Goal: Use online tool/utility: Use online tool/utility

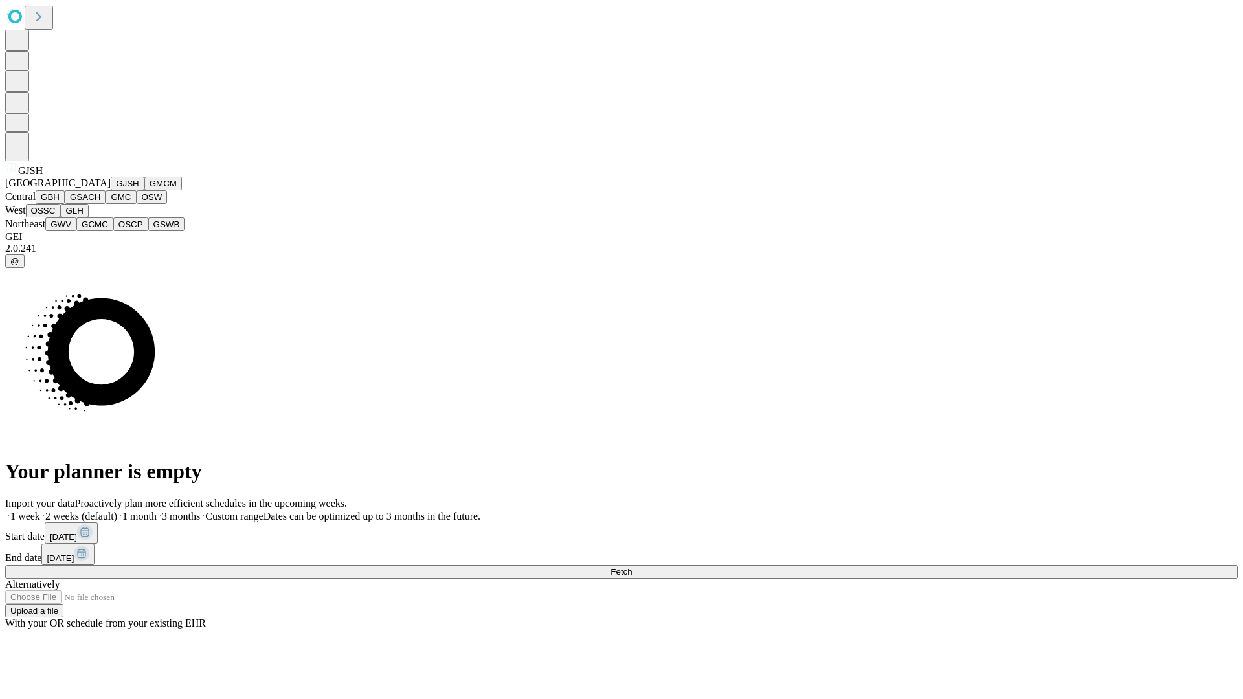
click at [111, 190] on button "GJSH" at bounding box center [128, 184] width 34 height 14
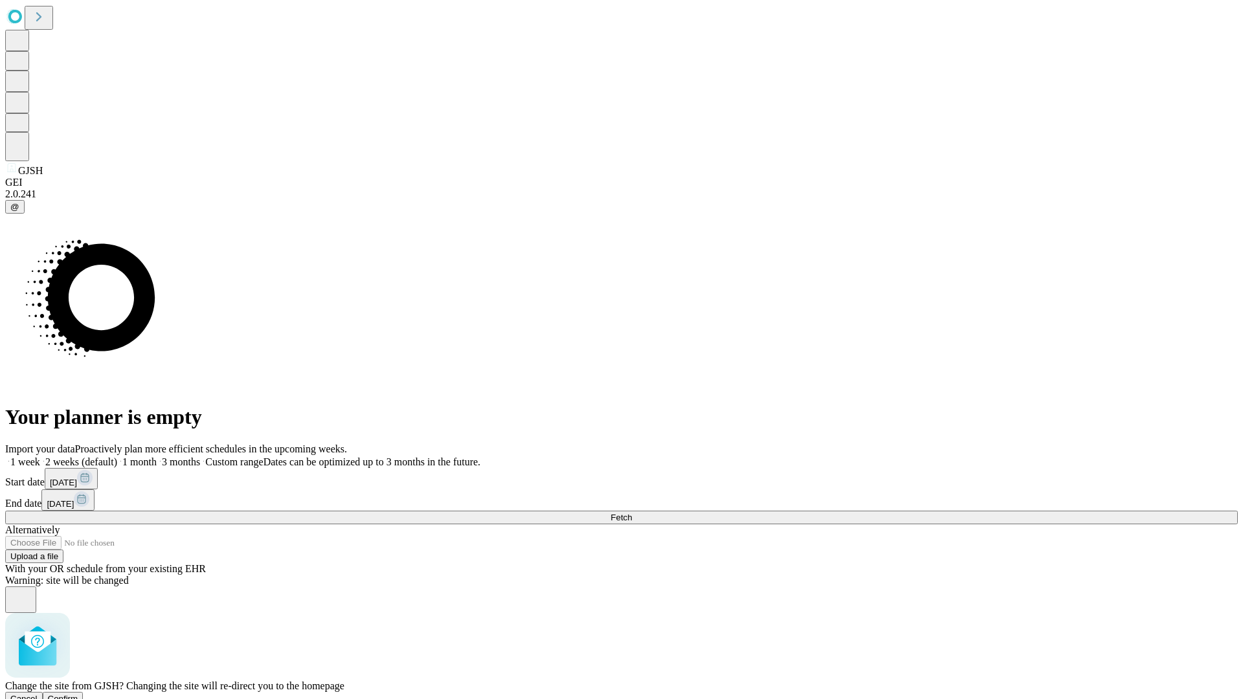
click at [78, 694] on span "Confirm" at bounding box center [63, 699] width 30 height 10
click at [40, 456] on label "1 week" at bounding box center [22, 461] width 35 height 11
click at [632, 513] on span "Fetch" at bounding box center [620, 518] width 21 height 10
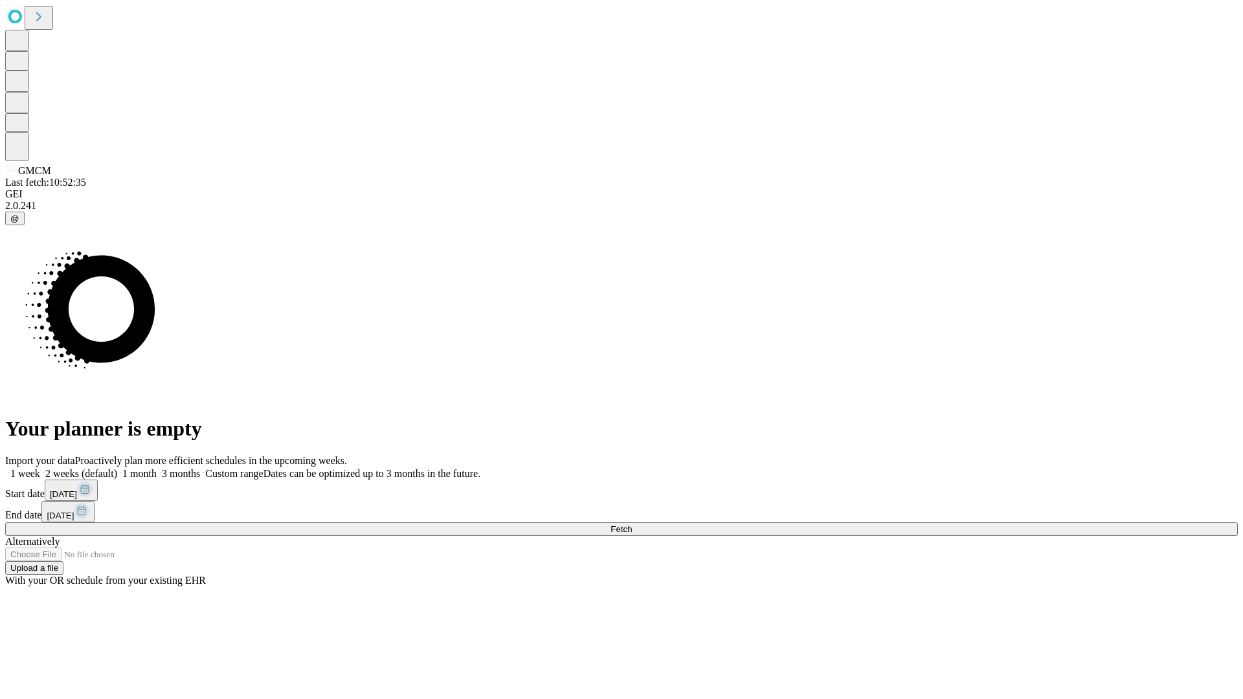
click at [40, 468] on label "1 week" at bounding box center [22, 473] width 35 height 11
click at [632, 524] on span "Fetch" at bounding box center [620, 529] width 21 height 10
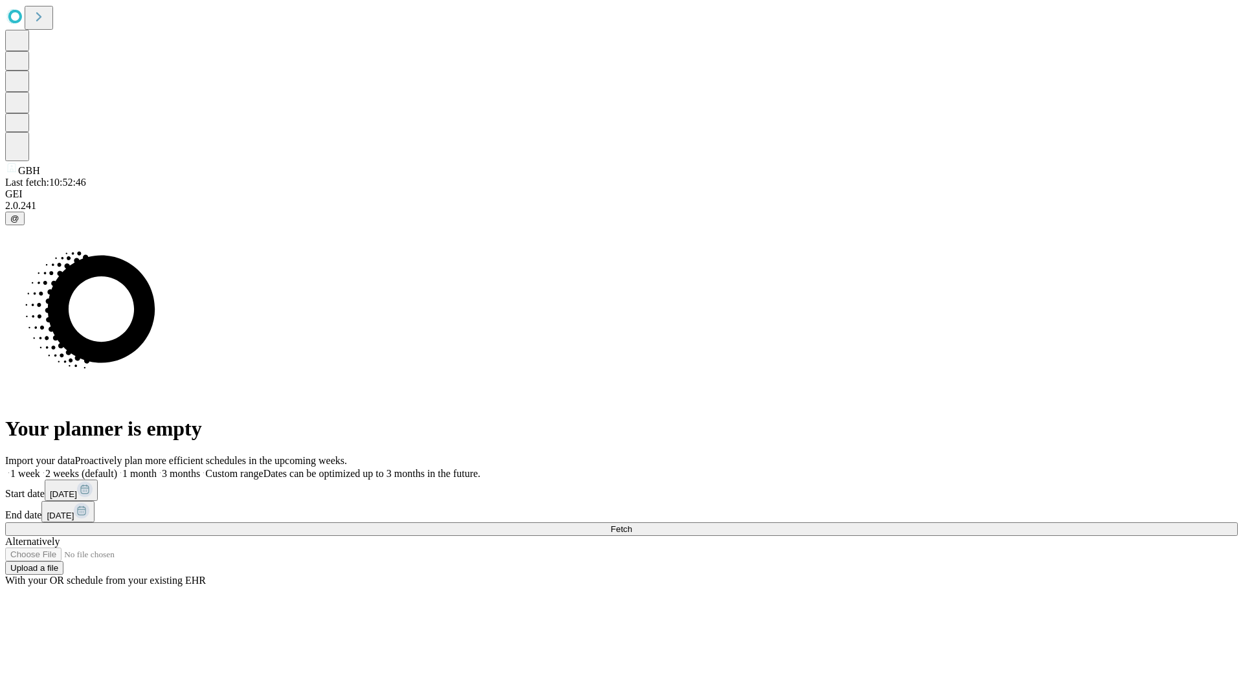
click at [632, 524] on span "Fetch" at bounding box center [620, 529] width 21 height 10
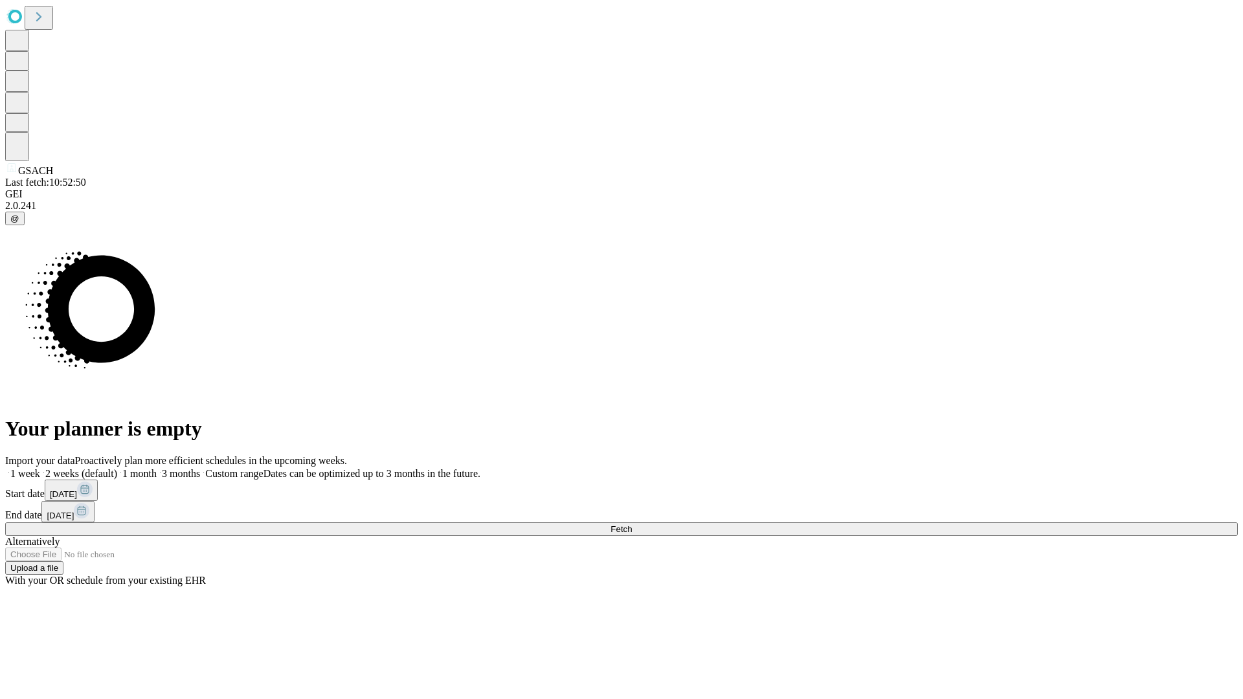
click at [40, 468] on label "1 week" at bounding box center [22, 473] width 35 height 11
click at [632, 524] on span "Fetch" at bounding box center [620, 529] width 21 height 10
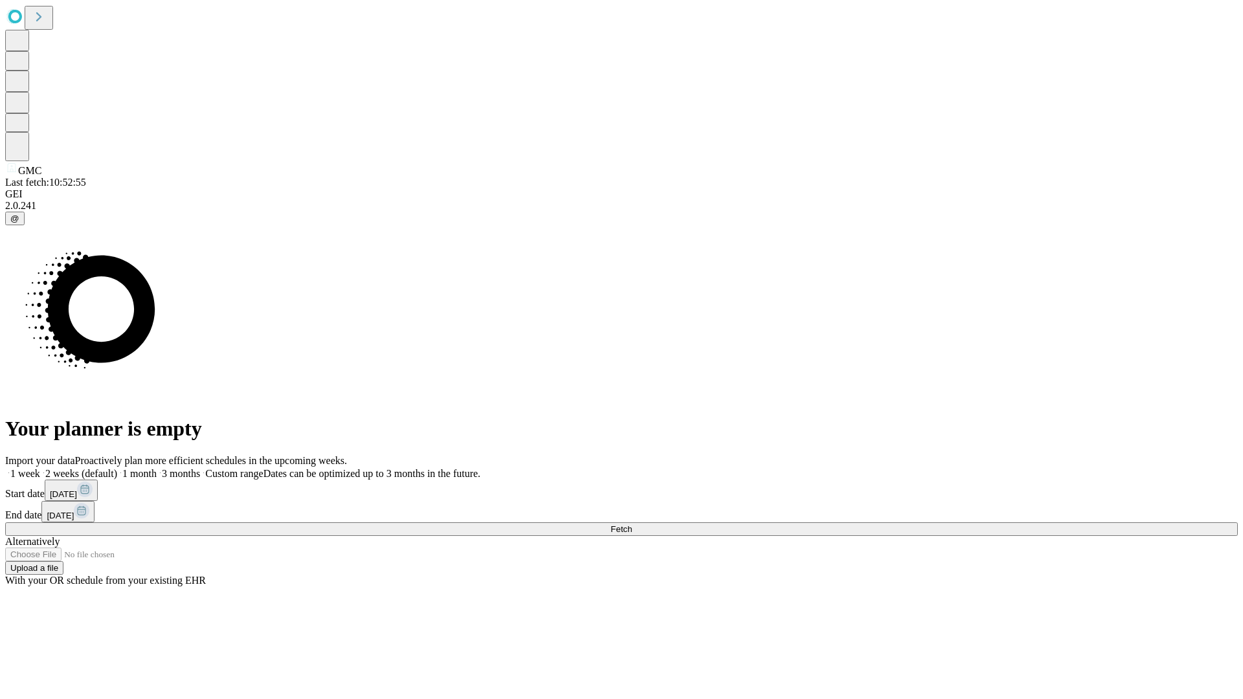
click at [40, 468] on label "1 week" at bounding box center [22, 473] width 35 height 11
click at [632, 524] on span "Fetch" at bounding box center [620, 529] width 21 height 10
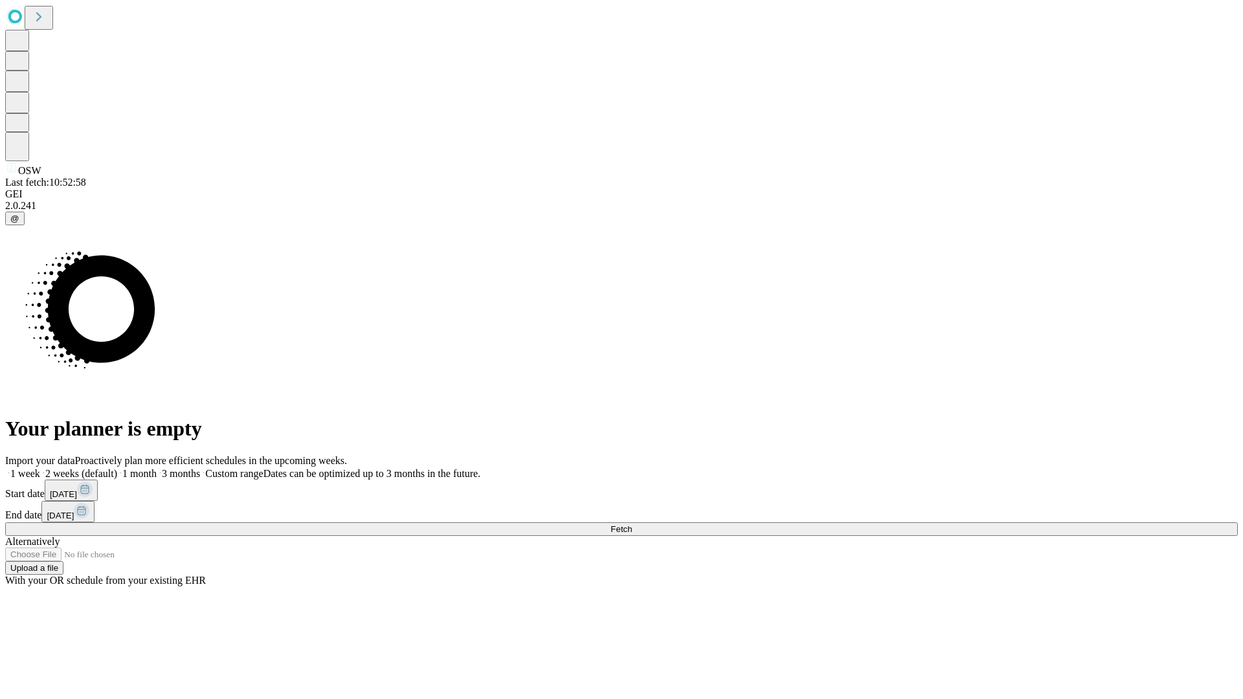
click at [40, 468] on label "1 week" at bounding box center [22, 473] width 35 height 11
click at [632, 524] on span "Fetch" at bounding box center [620, 529] width 21 height 10
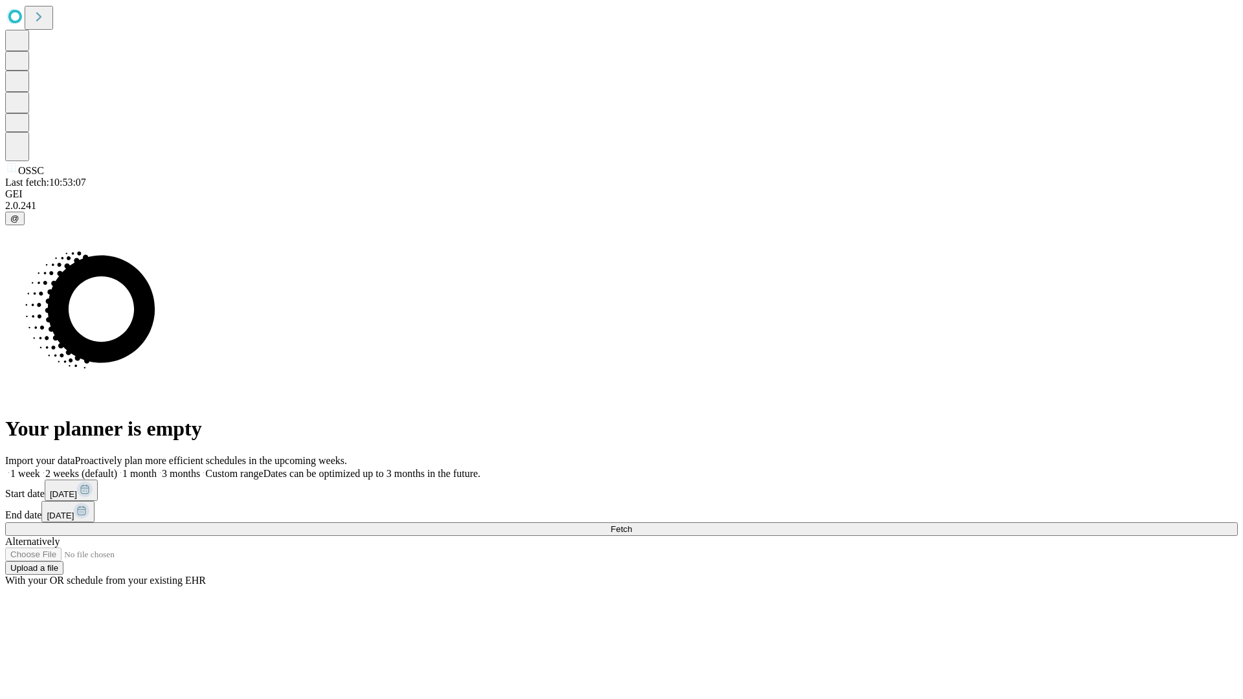
click at [40, 468] on label "1 week" at bounding box center [22, 473] width 35 height 11
click at [632, 524] on span "Fetch" at bounding box center [620, 529] width 21 height 10
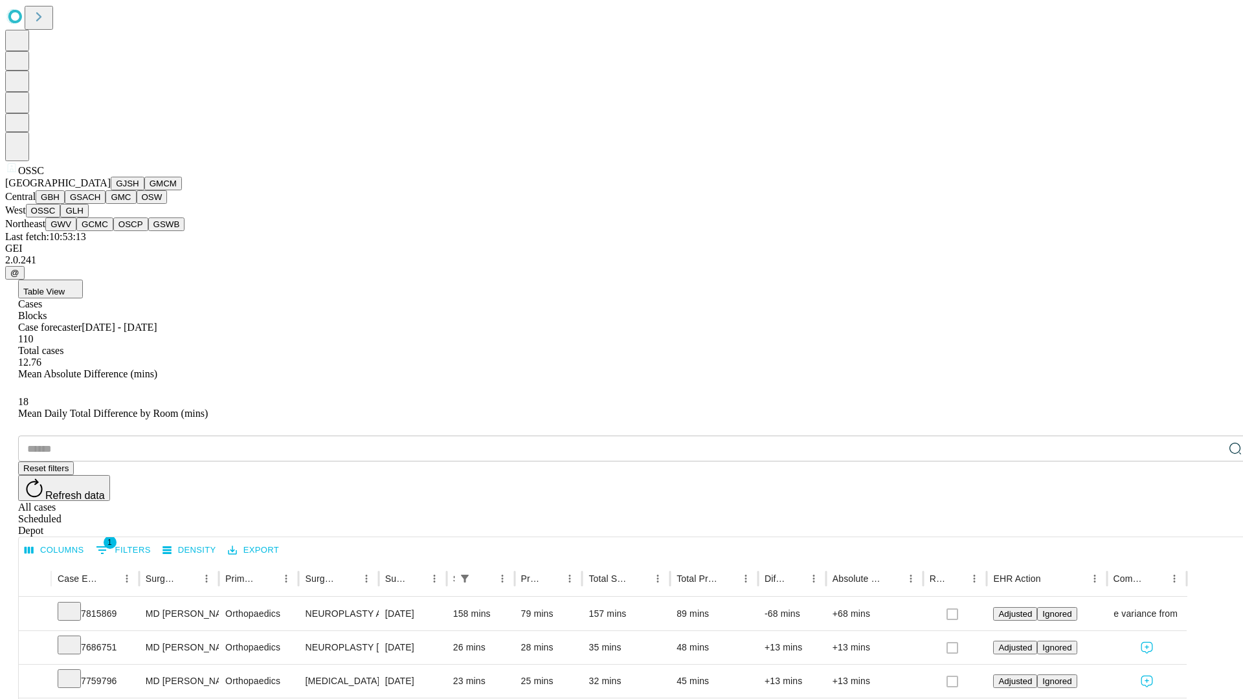
click at [88, 217] on button "GLH" at bounding box center [74, 211] width 28 height 14
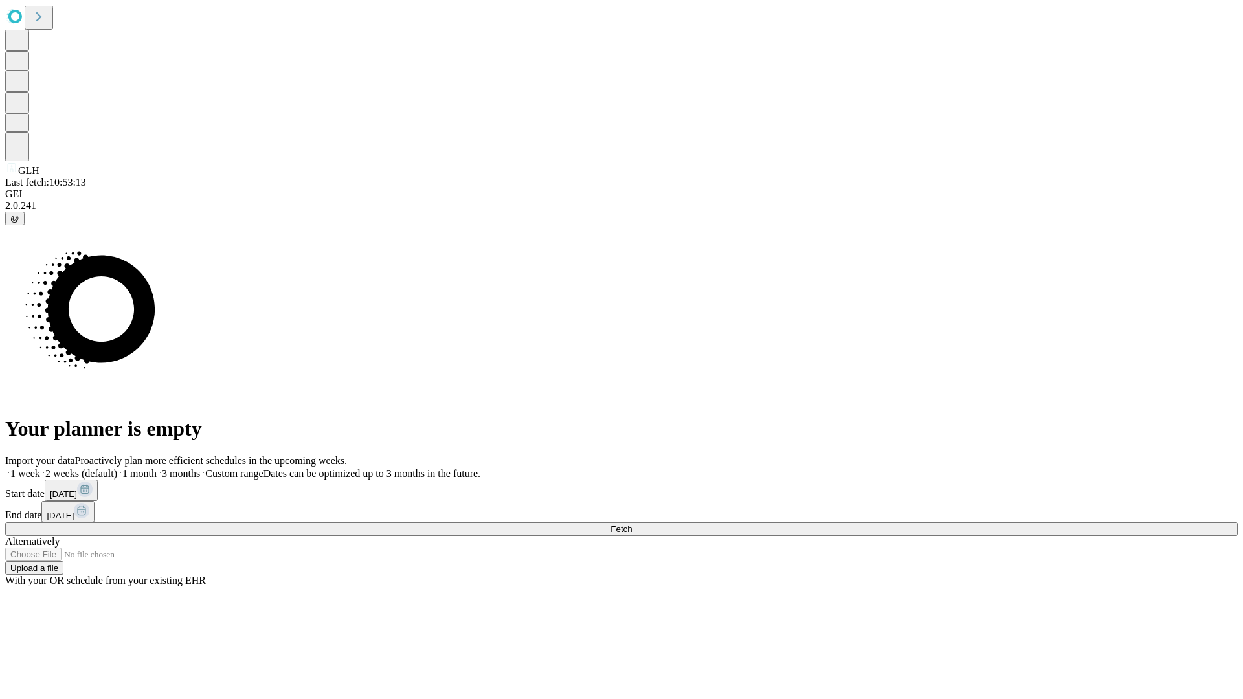
click at [40, 468] on label "1 week" at bounding box center [22, 473] width 35 height 11
click at [632, 524] on span "Fetch" at bounding box center [620, 529] width 21 height 10
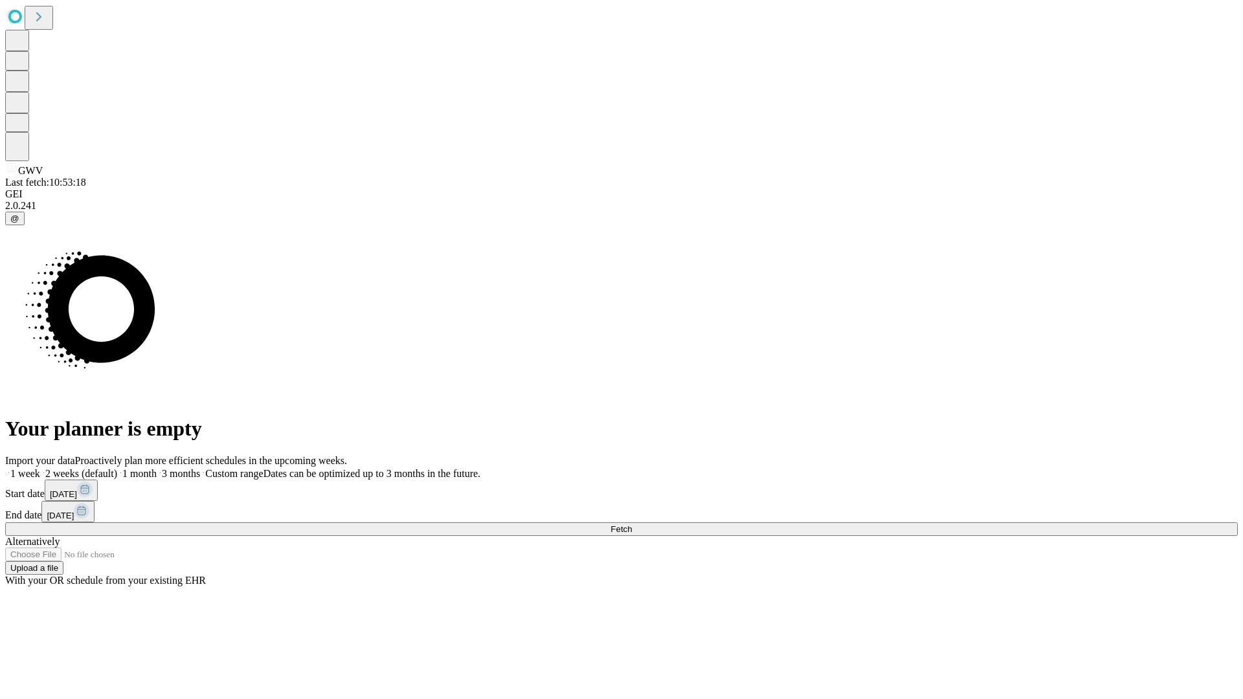
click at [40, 468] on label "1 week" at bounding box center [22, 473] width 35 height 11
click at [632, 524] on span "Fetch" at bounding box center [620, 529] width 21 height 10
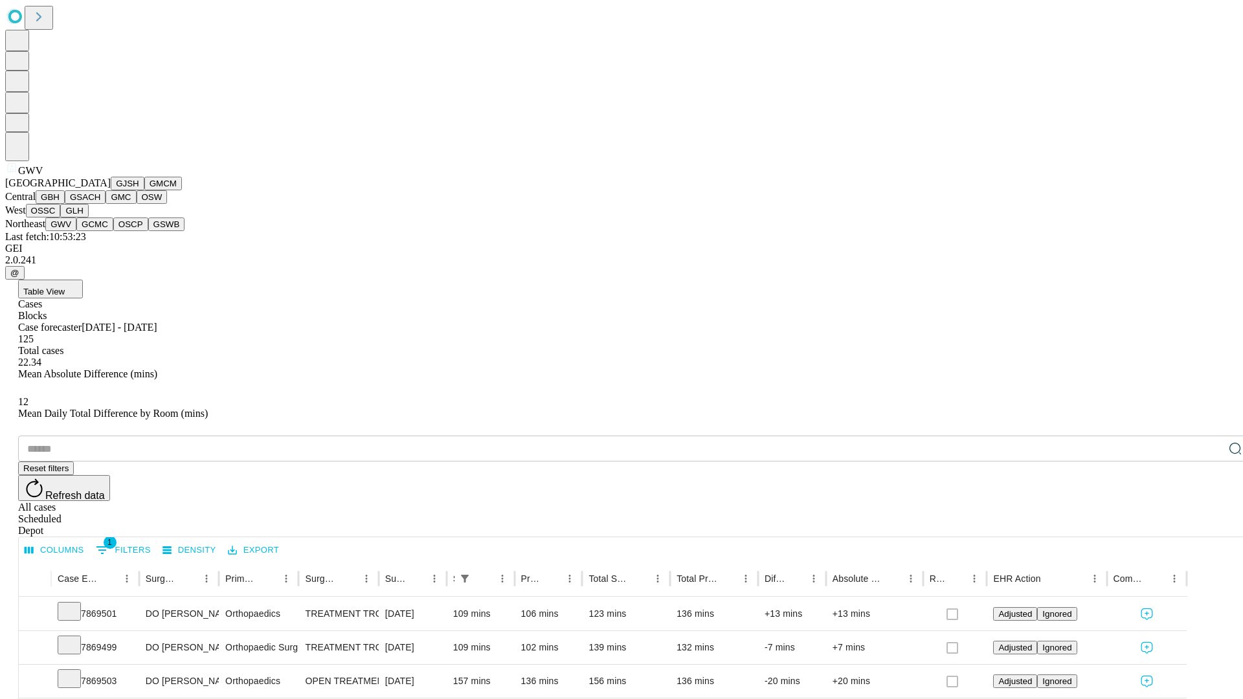
click at [100, 231] on button "GCMC" at bounding box center [94, 224] width 37 height 14
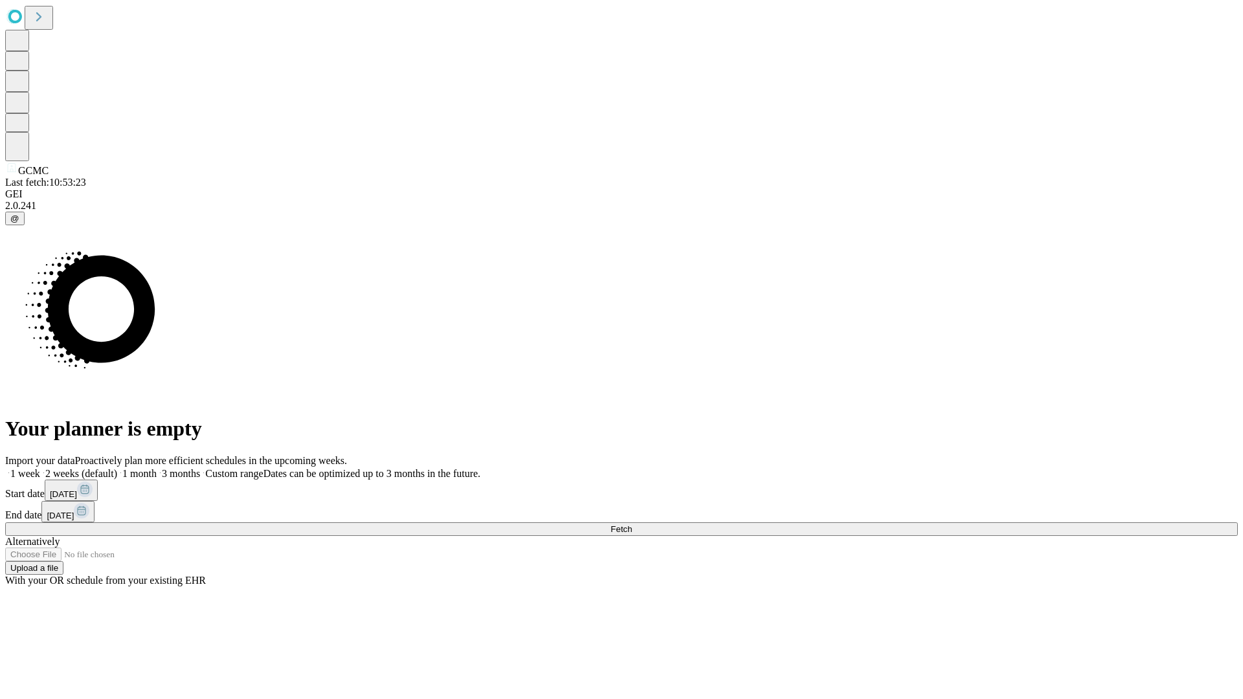
click at [40, 468] on label "1 week" at bounding box center [22, 473] width 35 height 11
click at [632, 524] on span "Fetch" at bounding box center [620, 529] width 21 height 10
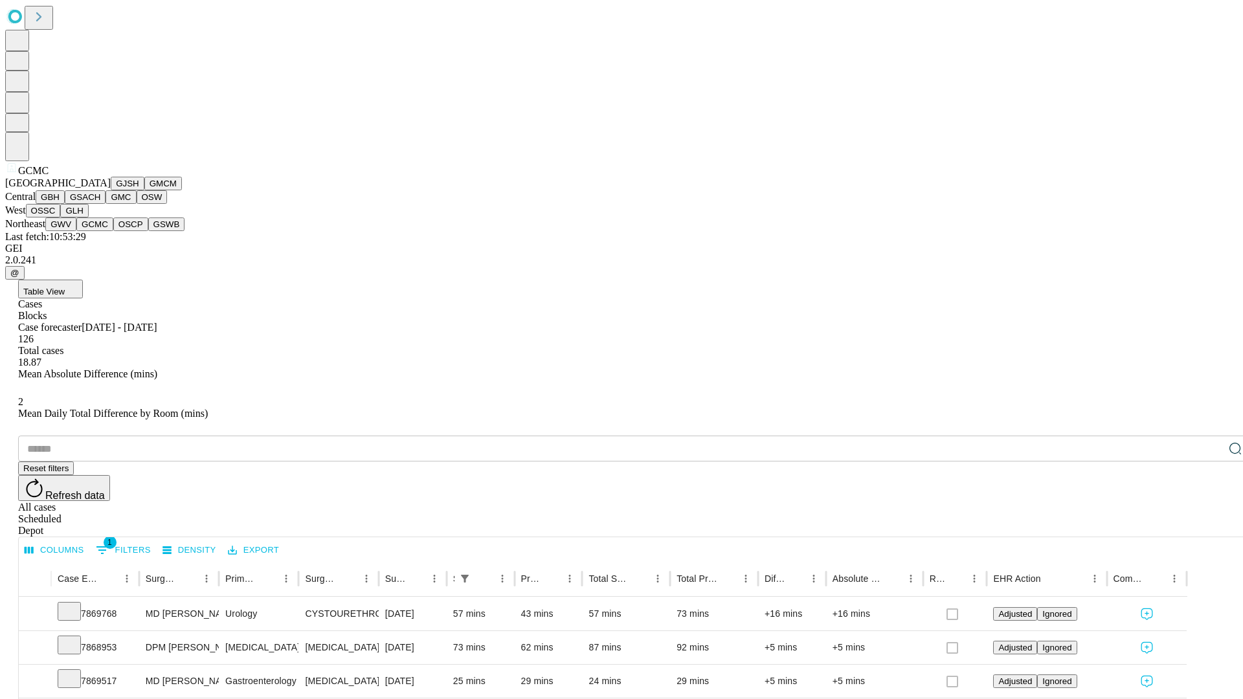
click at [113, 231] on button "OSCP" at bounding box center [130, 224] width 35 height 14
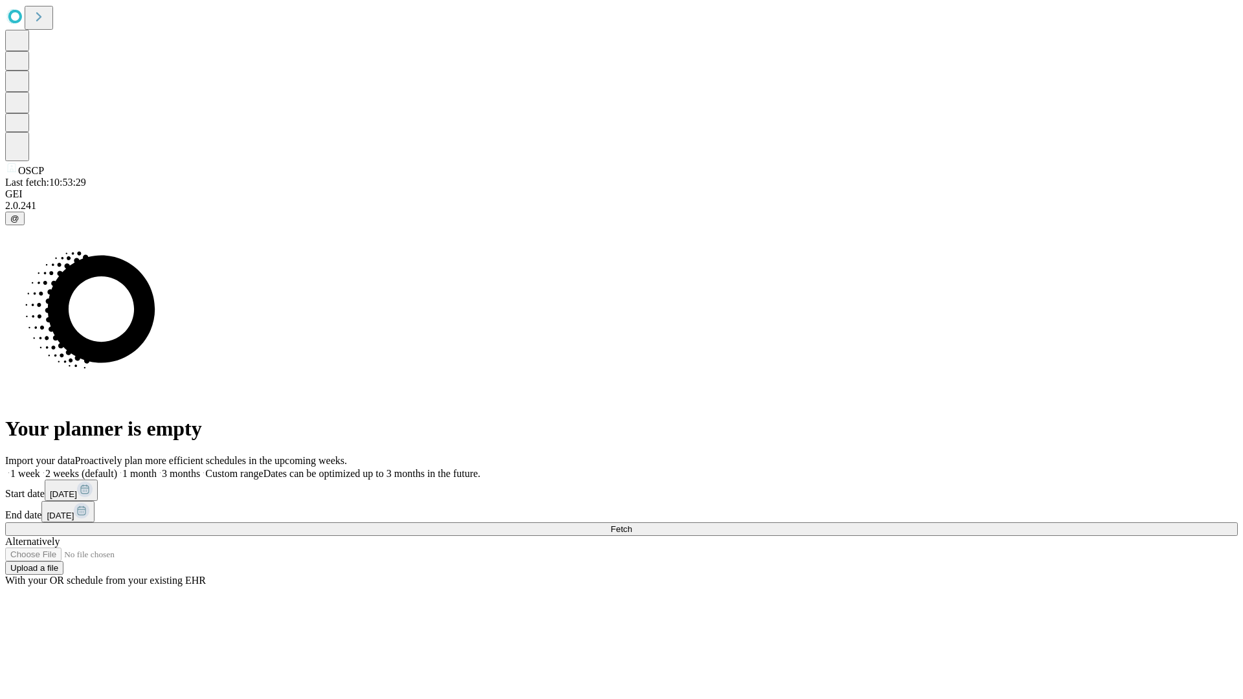
click at [40, 468] on label "1 week" at bounding box center [22, 473] width 35 height 11
click at [632, 524] on span "Fetch" at bounding box center [620, 529] width 21 height 10
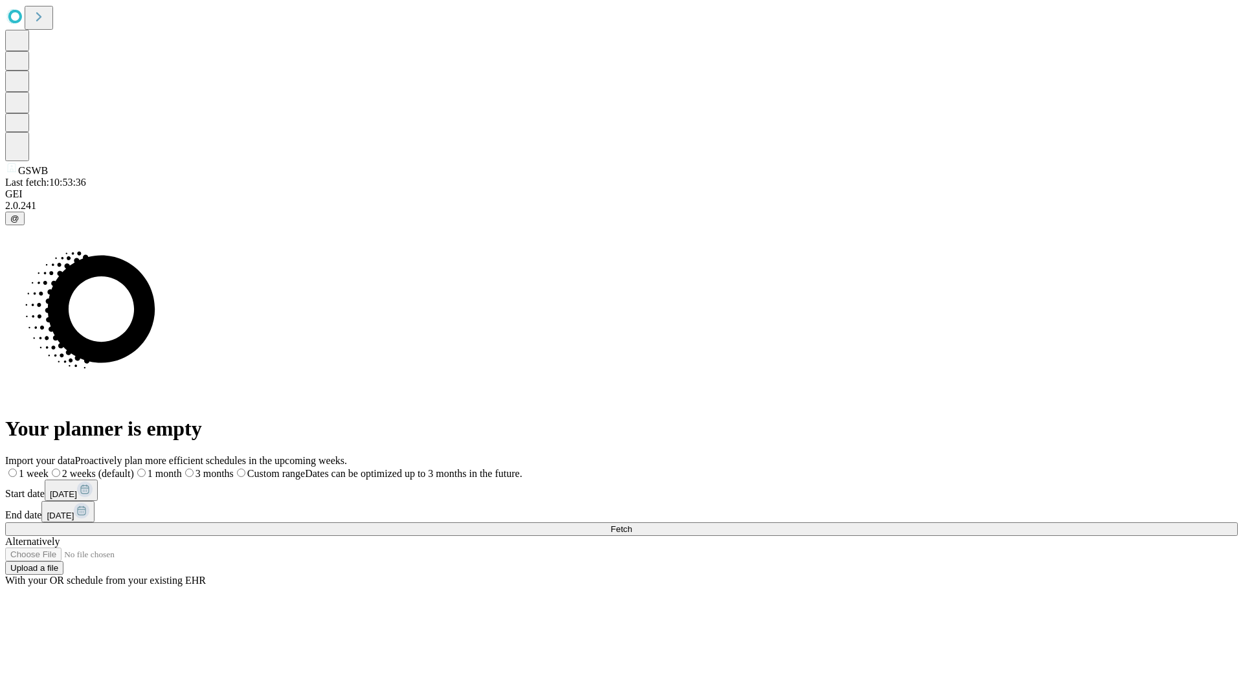
click at [49, 468] on label "1 week" at bounding box center [26, 473] width 43 height 11
click at [632, 524] on span "Fetch" at bounding box center [620, 529] width 21 height 10
